Goal: Task Accomplishment & Management: Manage account settings

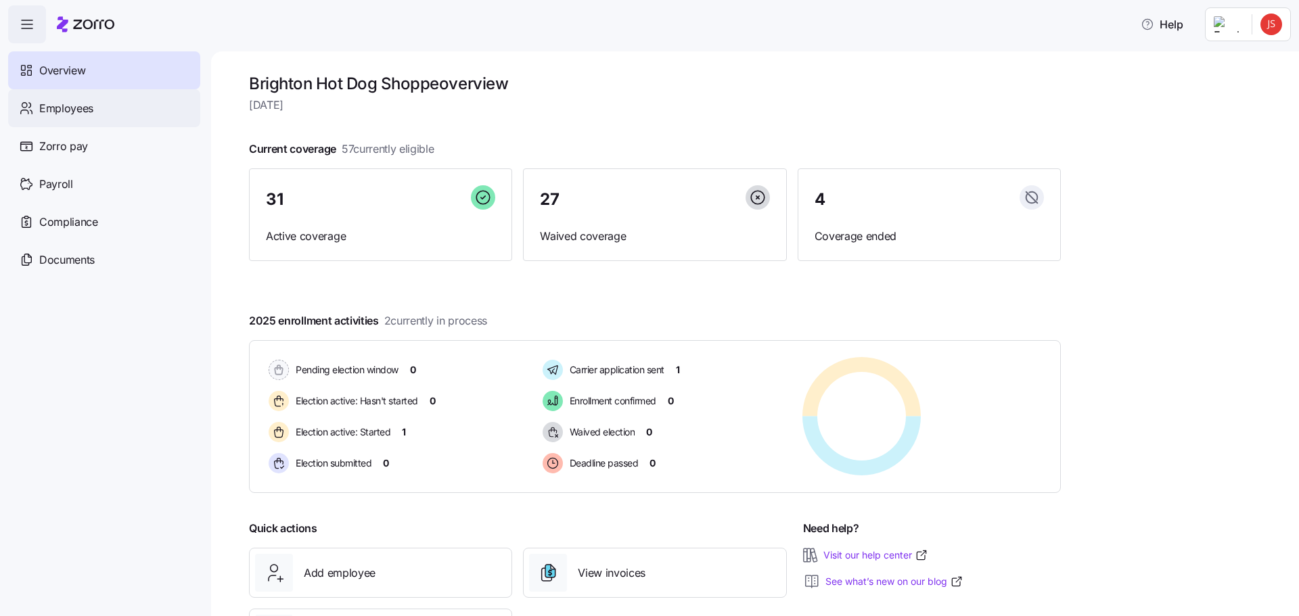
click at [91, 115] on span "Employees" at bounding box center [66, 108] width 54 height 17
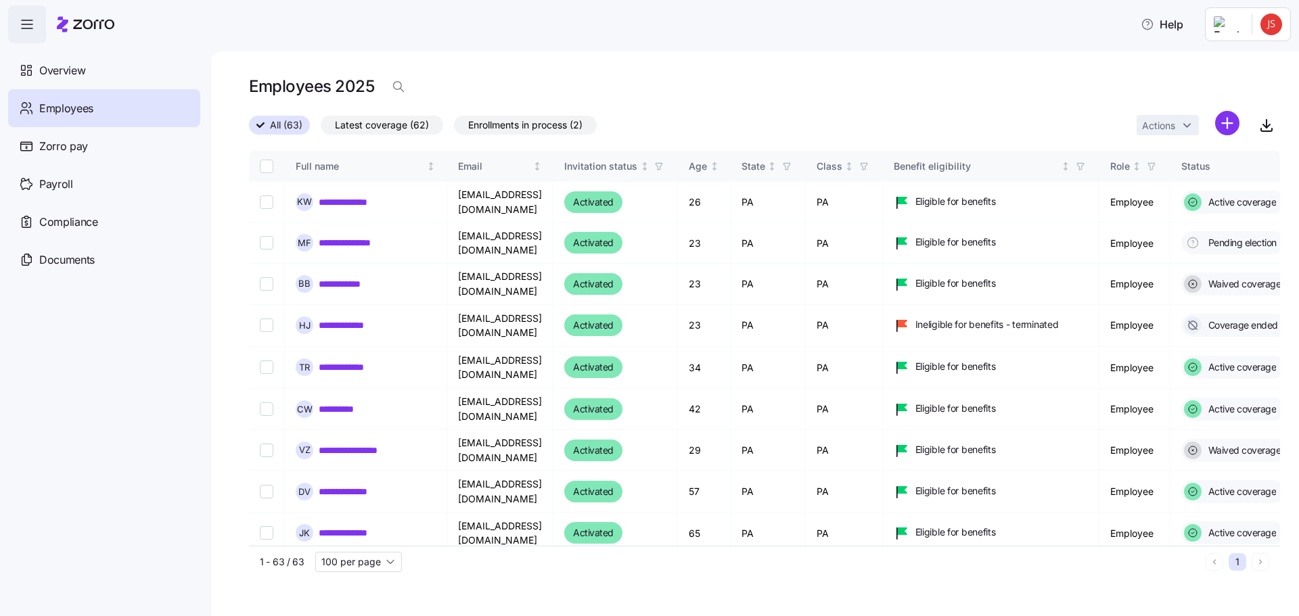
click at [468, 124] on span "Enrollments in process (2)" at bounding box center [525, 125] width 114 height 18
click at [454, 129] on input "Enrollments in process (2)" at bounding box center [454, 129] width 0 height 0
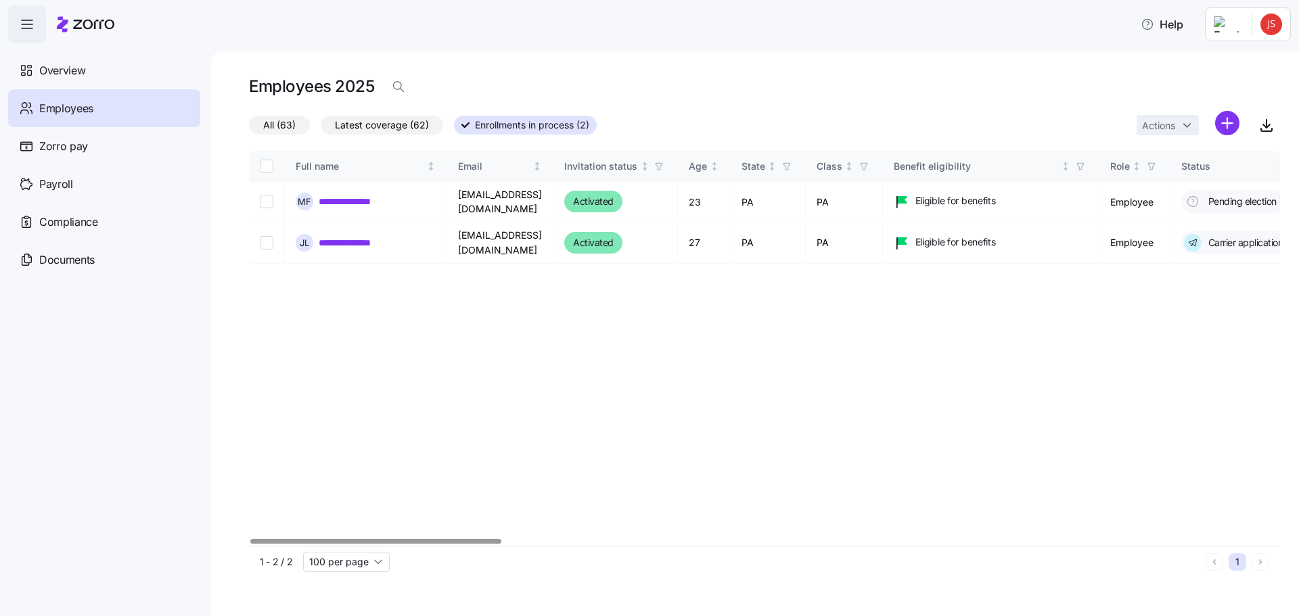
click at [250, 539] on div at bounding box center [375, 541] width 251 height 5
click at [59, 112] on span "Employees" at bounding box center [66, 108] width 54 height 17
